Goal: Transaction & Acquisition: Purchase product/service

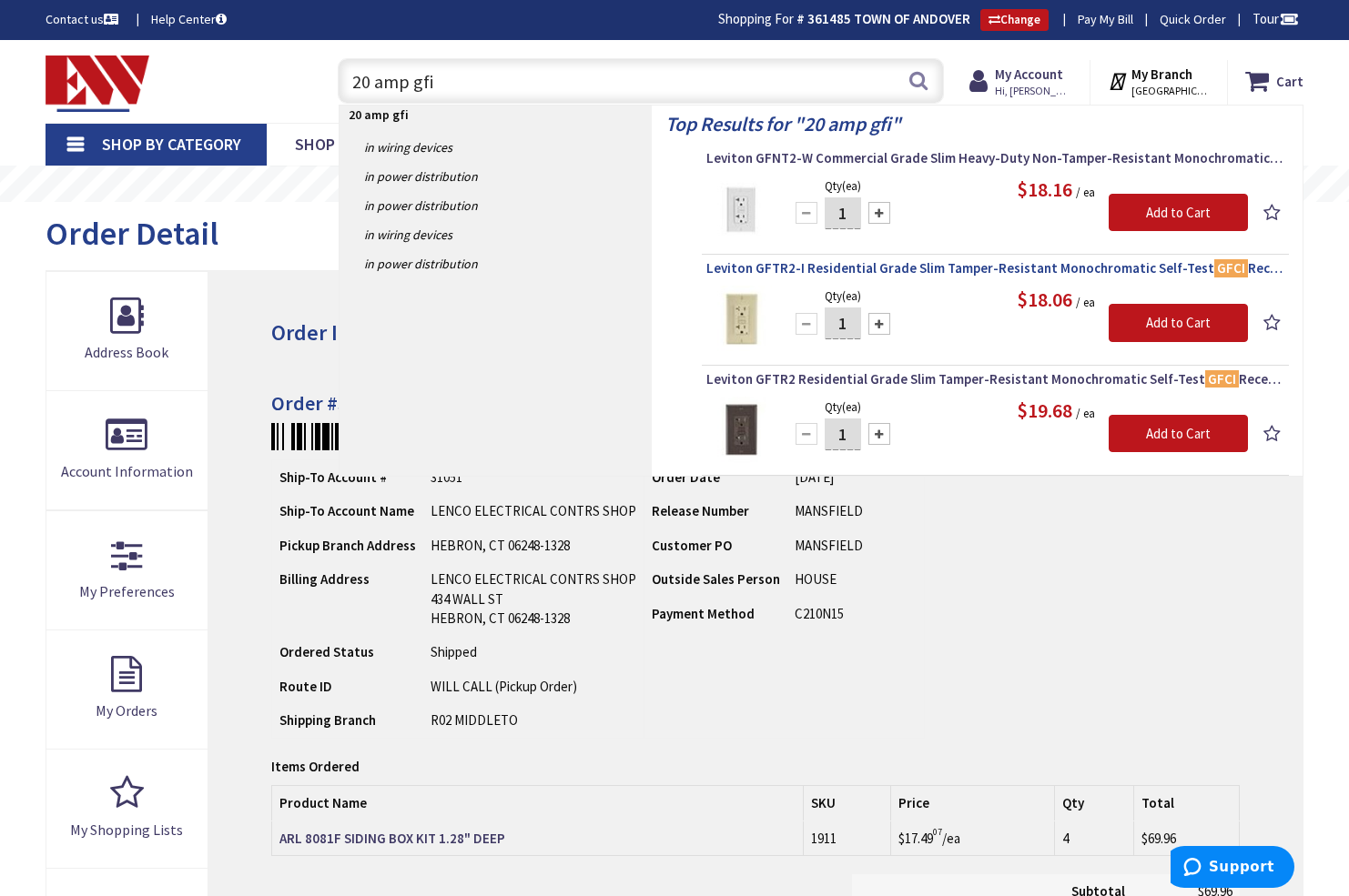
type input "20 amp gfi"
click at [889, 267] on span "Leviton GFTR2-I Residential Grade Slim Tamper-Resistant Monochromatic Self-Test…" at bounding box center [994, 267] width 578 height 18
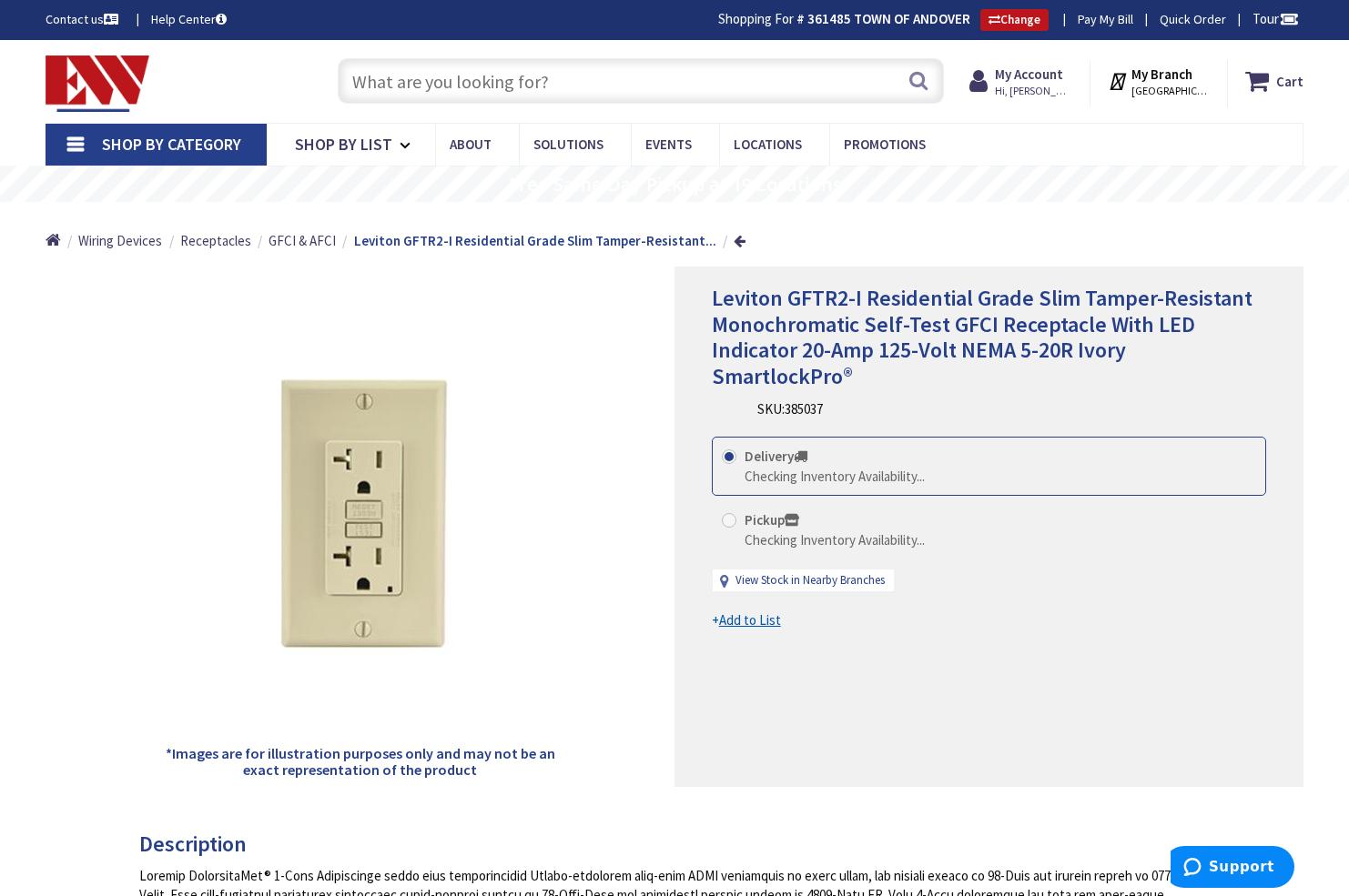
type input "East Swamp Wildlife Management Area, 17 Ballfield Rd, Bethel, CT 06801, USA"
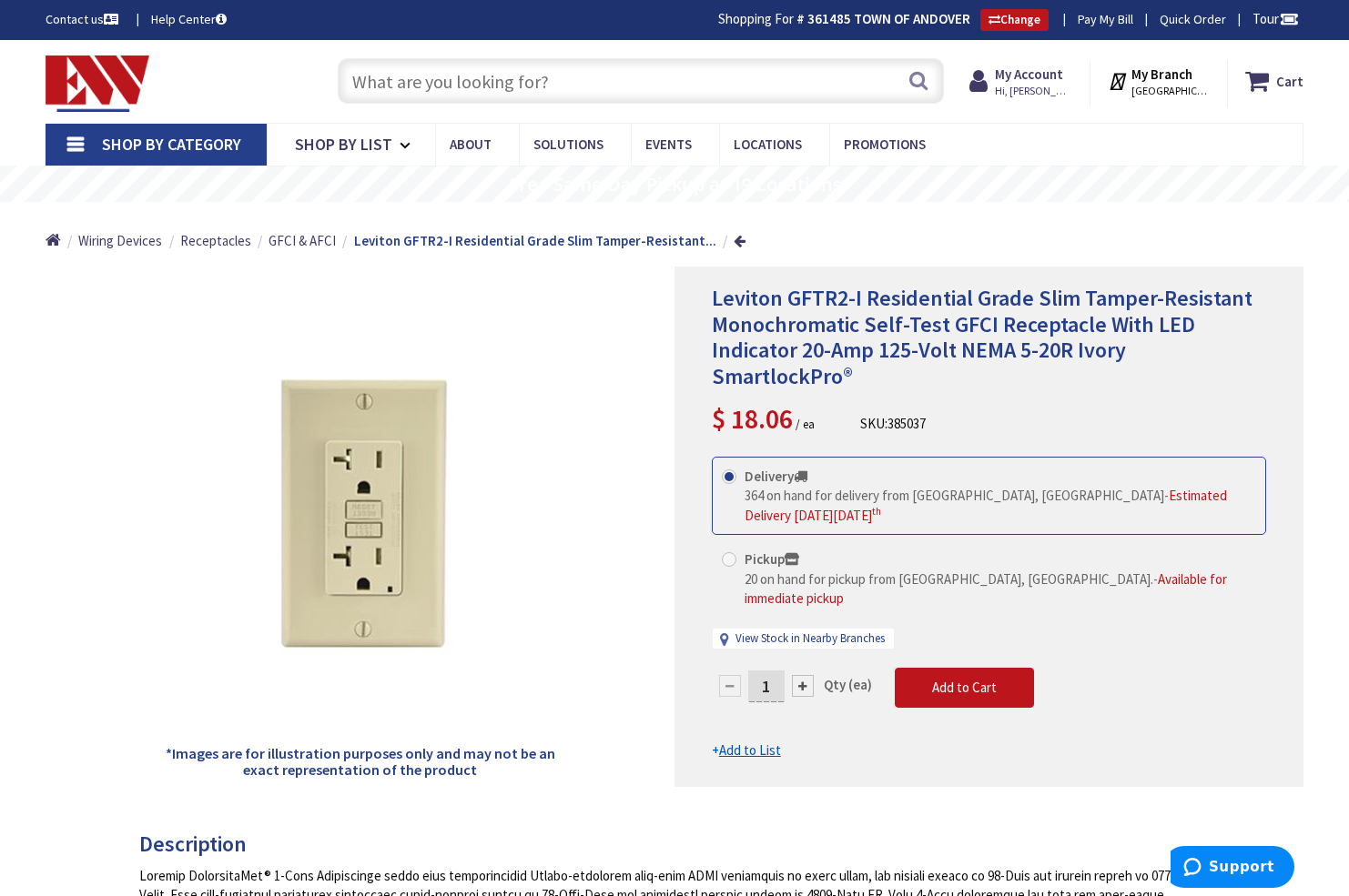
click at [772, 671] on input "1" at bounding box center [766, 687] width 37 height 32
type input "10"
click at [948, 653] on form "This product is Discontinued Delivery 364 on hand for delivery from Middletown,…" at bounding box center [989, 609] width 554 height 304
click at [950, 679] on span "Add to Cart" at bounding box center [964, 687] width 64 height 17
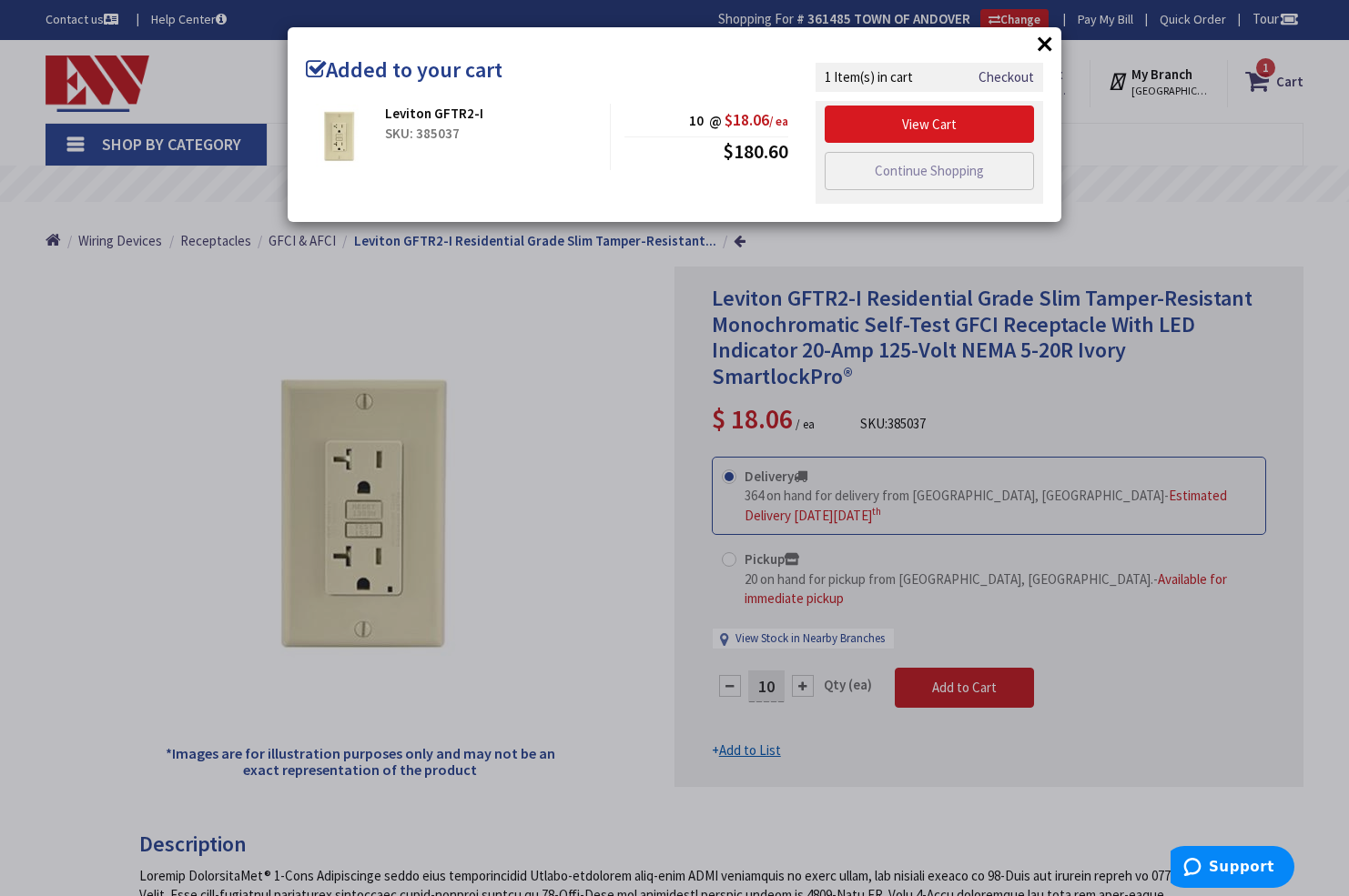
click at [949, 125] on link "View Cart" at bounding box center [928, 125] width 209 height 38
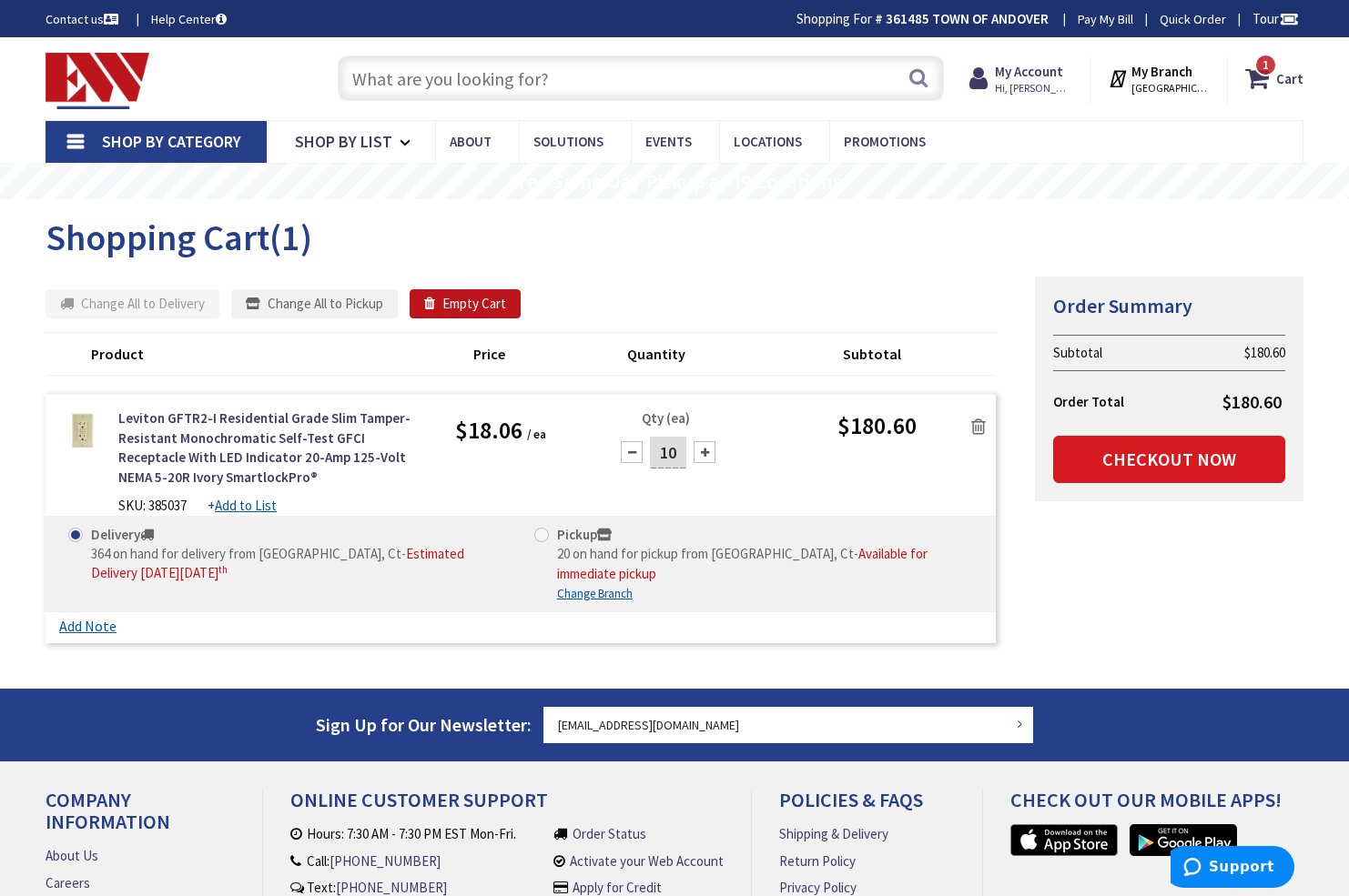
click at [1162, 462] on link "Checkout Now" at bounding box center [1169, 459] width 233 height 47
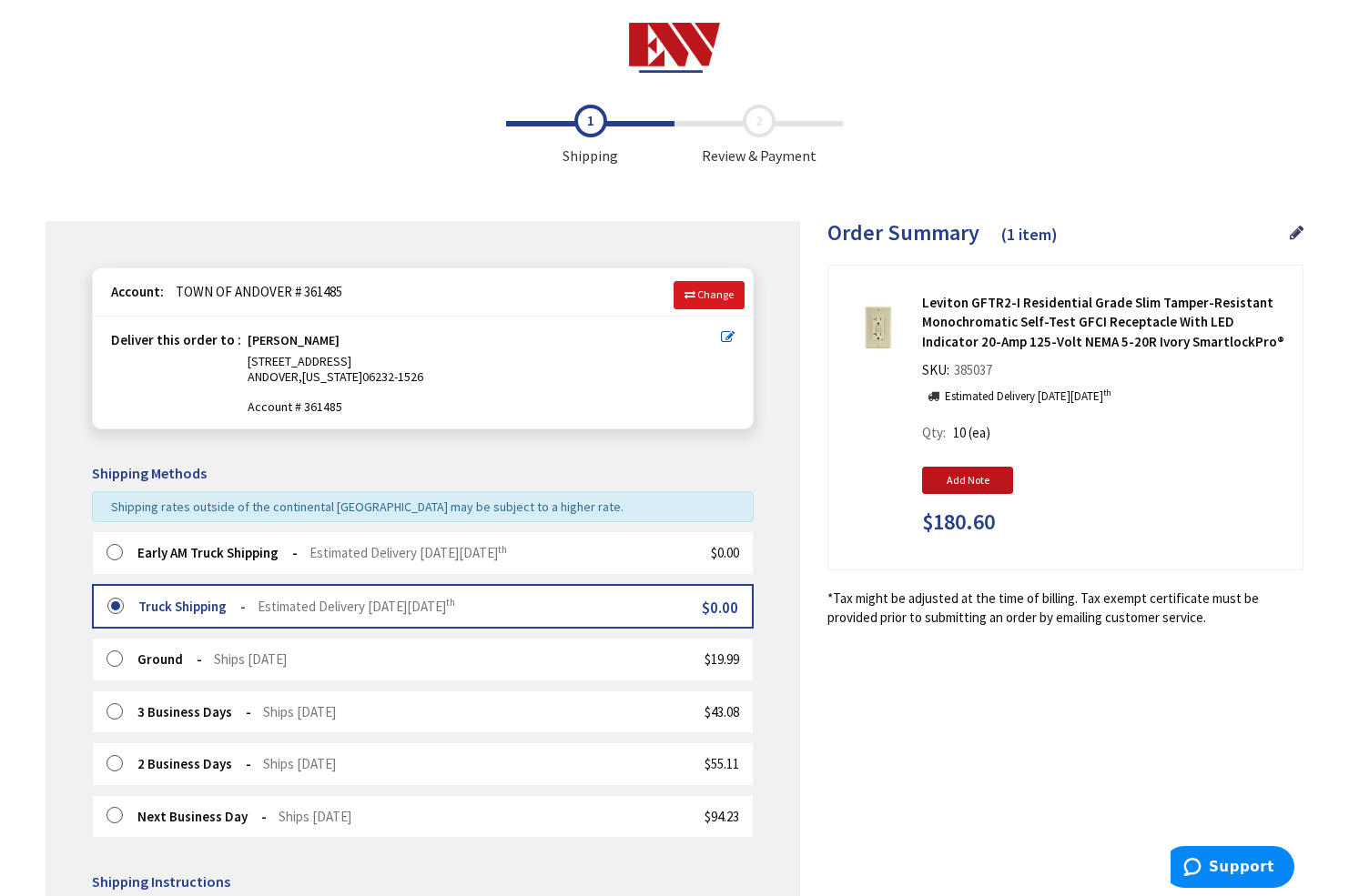
click at [709, 291] on span "Change" at bounding box center [715, 294] width 37 height 13
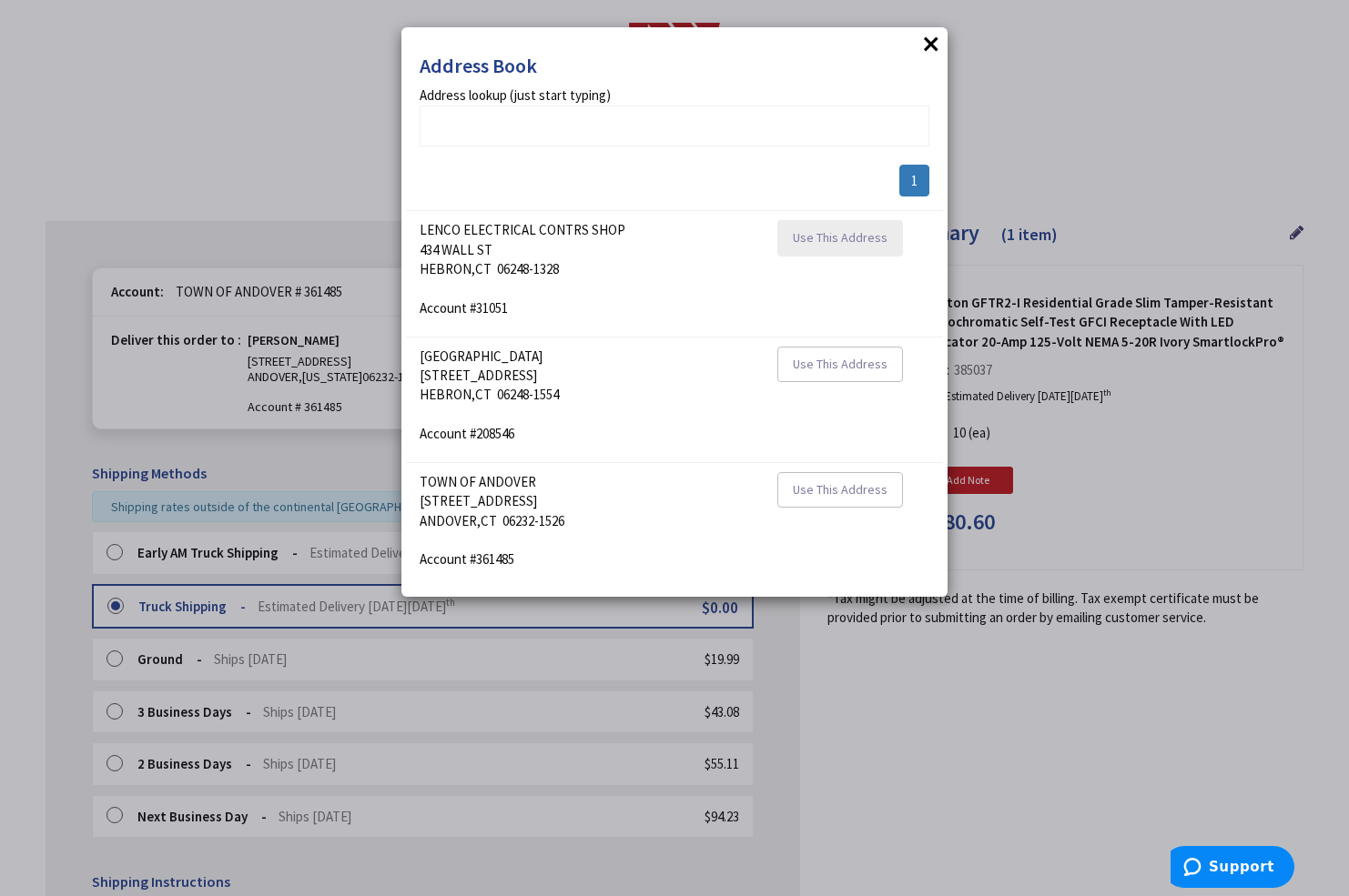
click at [849, 238] on span "Use This Address" at bounding box center [840, 237] width 95 height 16
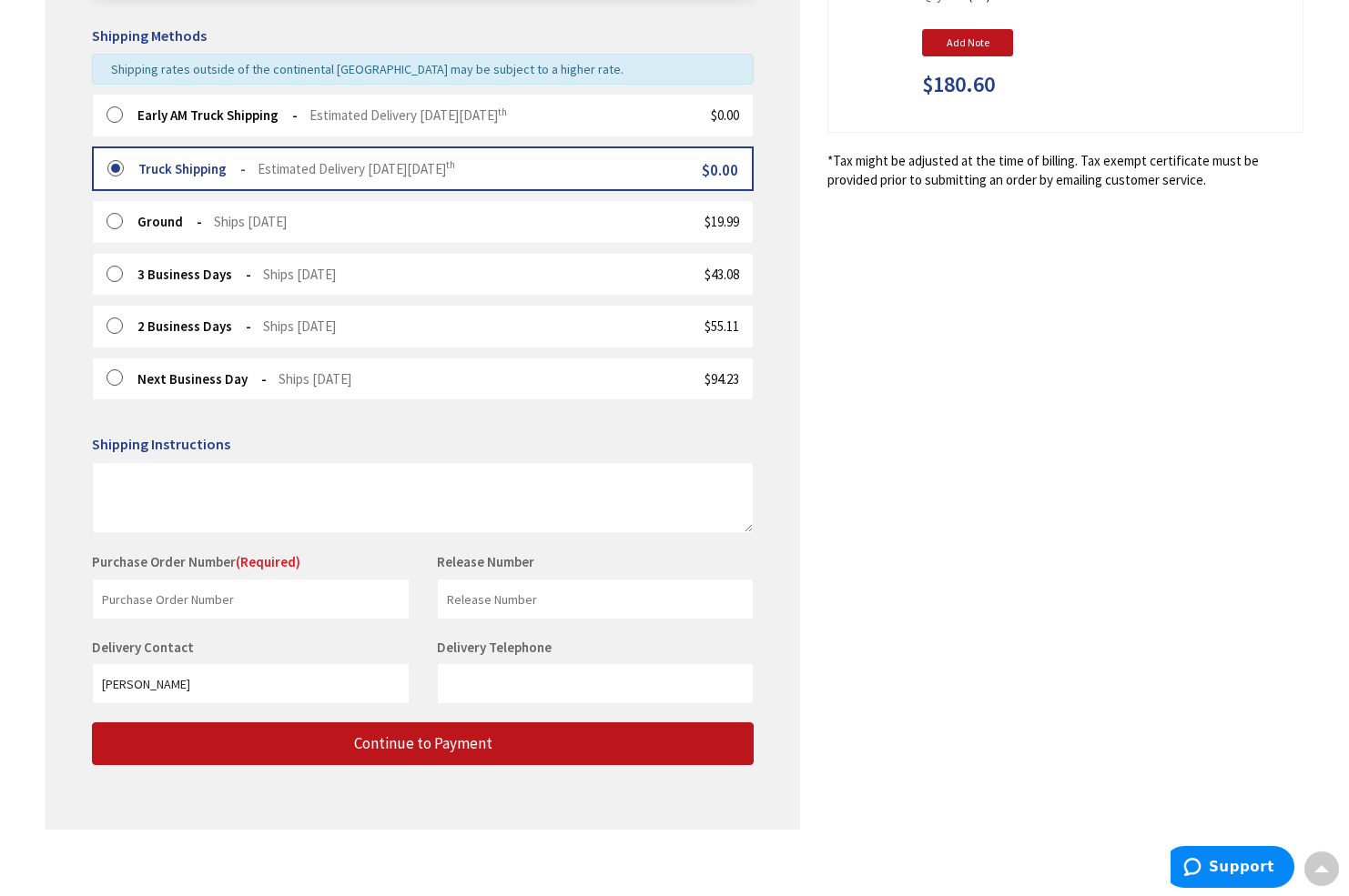
scroll to position [437, 0]
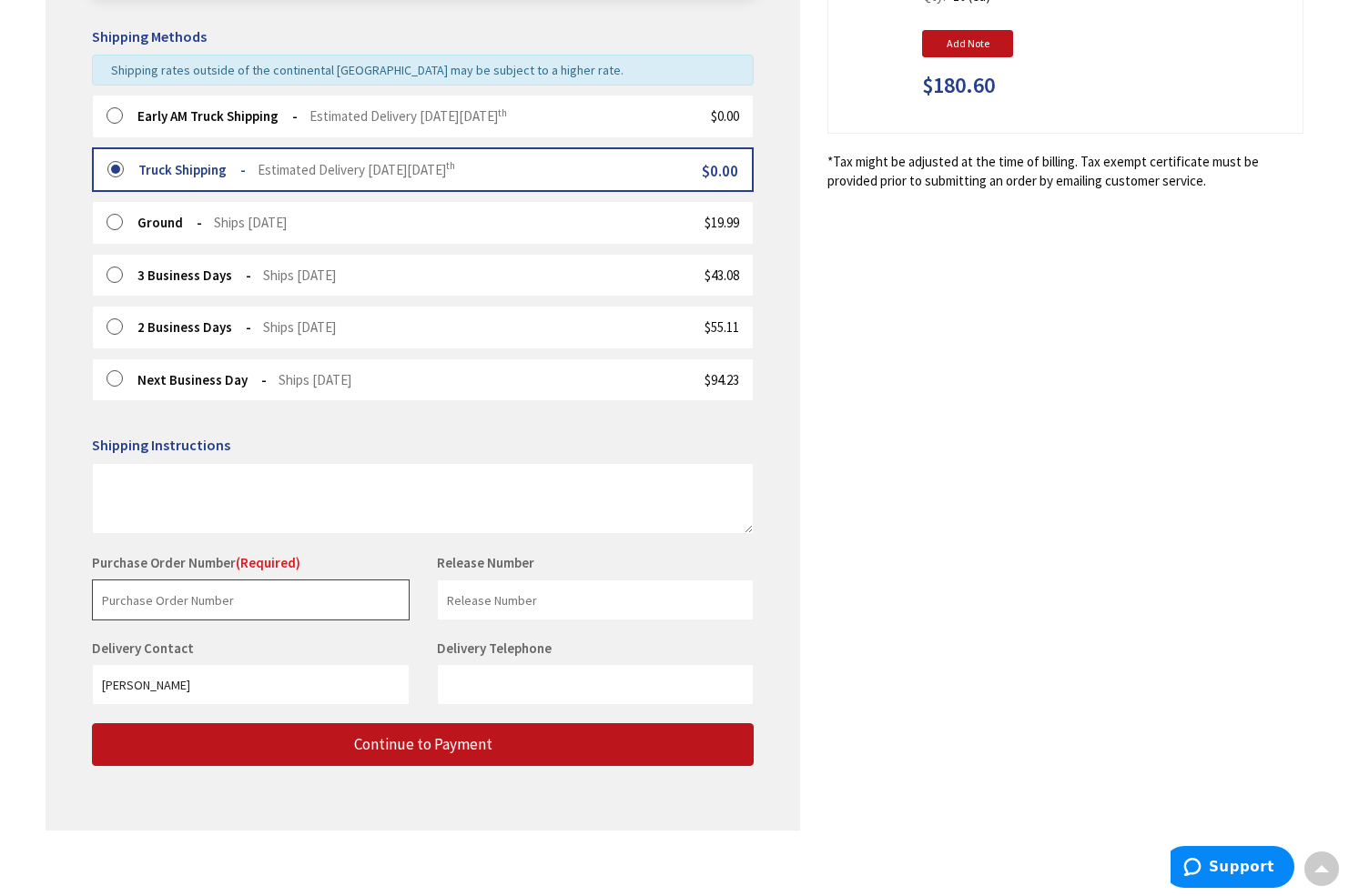
drag, startPoint x: 102, startPoint y: 590, endPoint x: 160, endPoint y: 581, distance: 58.7
click at [103, 590] on input "text" at bounding box center [251, 599] width 318 height 41
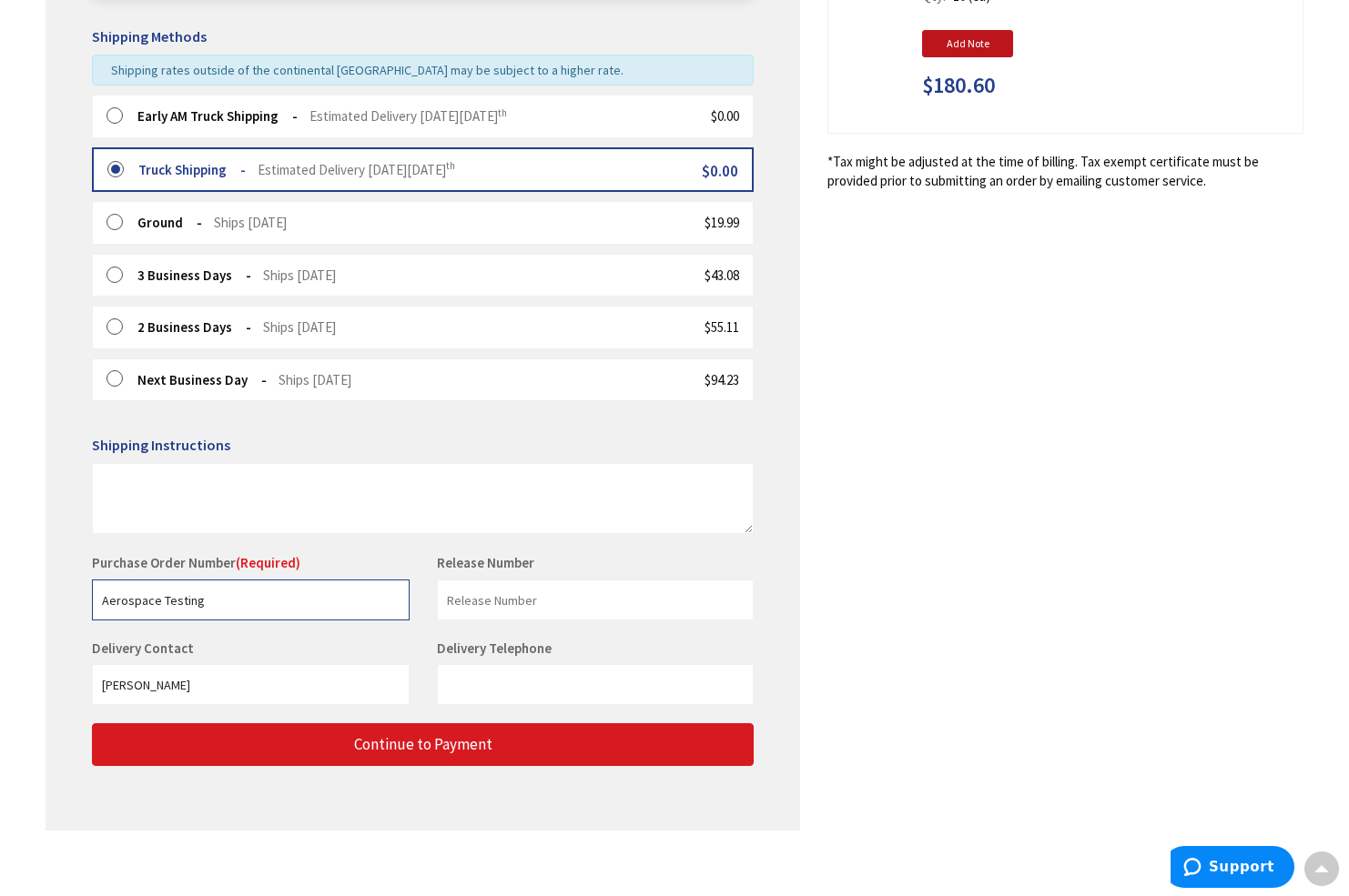
type input "Aerospace Testing"
click at [404, 734] on span "Continue to Payment" at bounding box center [424, 744] width 138 height 20
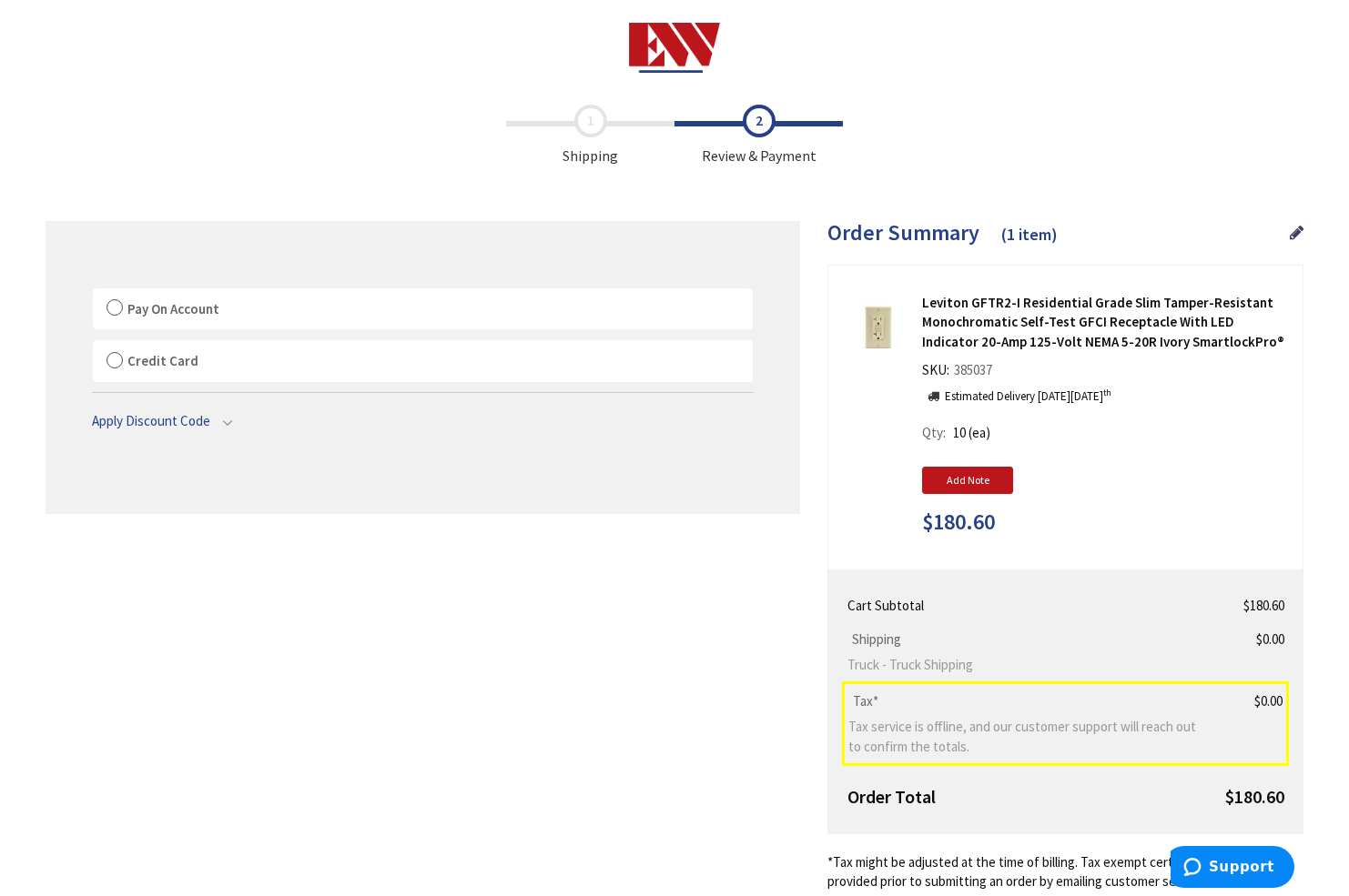
click at [115, 305] on label "Pay On Account" at bounding box center [423, 309] width 660 height 42
click at [93, 292] on input "Pay On Account" at bounding box center [93, 292] width 0 height 0
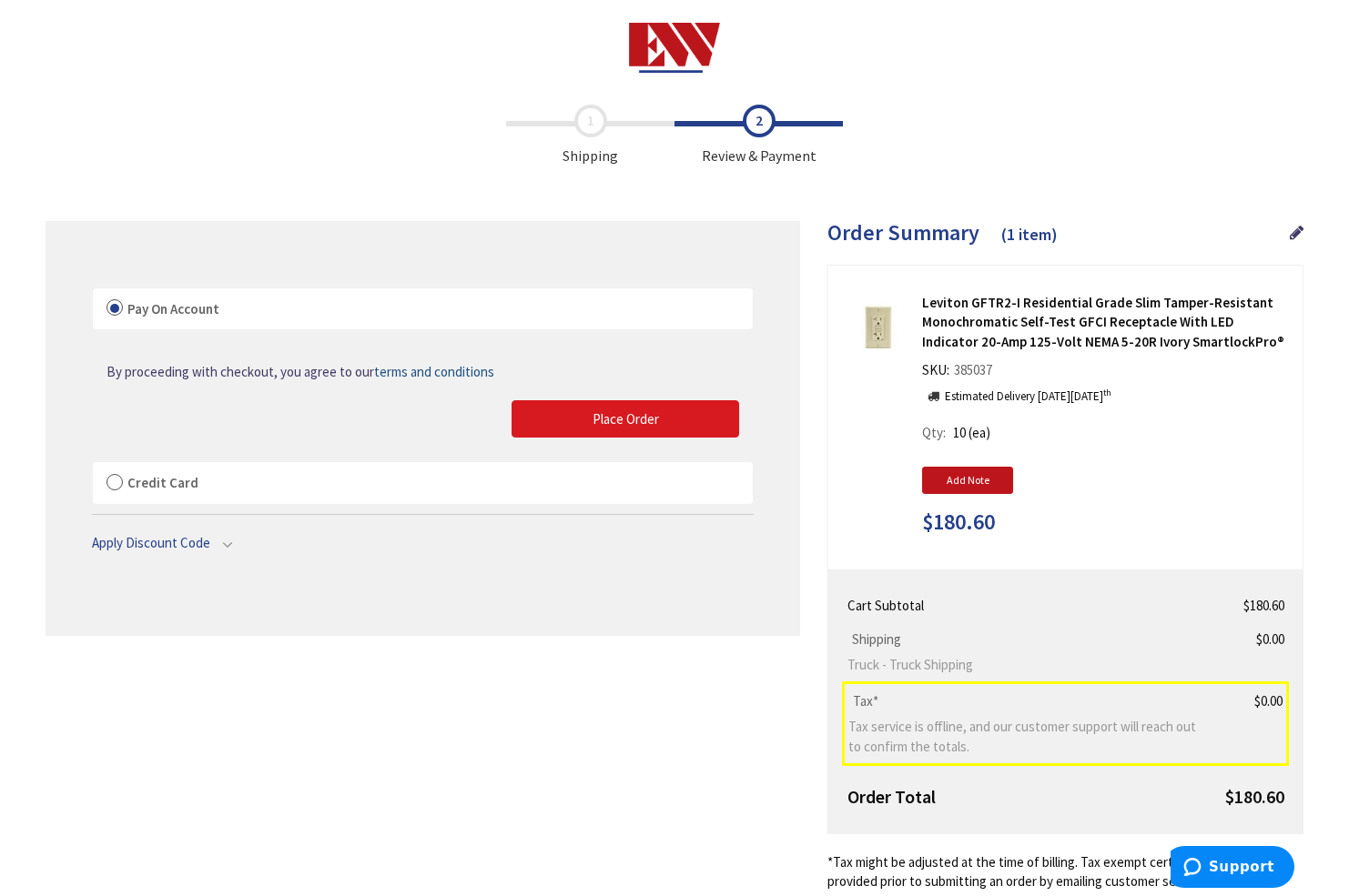
click at [590, 420] on button "Place Order" at bounding box center [625, 420] width 228 height 38
